Goal: Transaction & Acquisition: Obtain resource

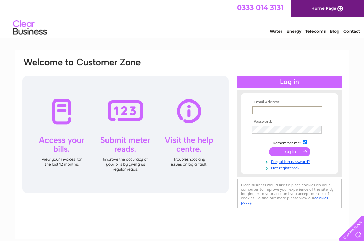
click at [284, 109] on input "text" at bounding box center [287, 110] width 70 height 8
type input "[EMAIL_ADDRESS][DOMAIN_NAME]"
click at [289, 152] on input "submit" at bounding box center [289, 151] width 41 height 9
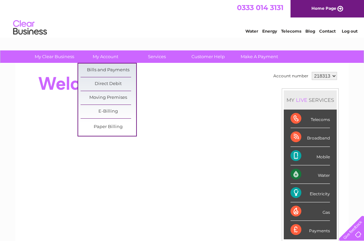
click at [108, 70] on link "Bills and Payments" at bounding box center [108, 70] width 56 height 13
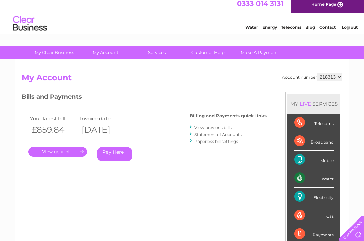
scroll to position [21, 0]
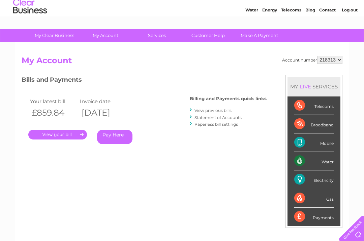
click at [66, 136] on link "." at bounding box center [57, 135] width 59 height 10
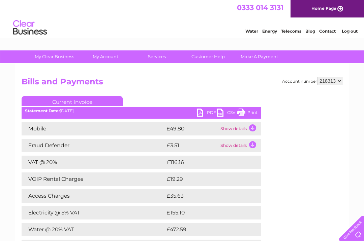
click at [201, 113] on link "PDF" at bounding box center [207, 114] width 20 height 10
click at [356, 32] on link "Log out" at bounding box center [349, 31] width 16 height 5
